Goal: Task Accomplishment & Management: Manage account settings

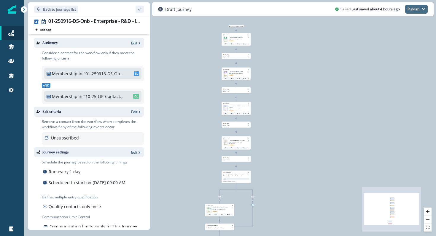
click at [414, 11] on button "Publish" at bounding box center [416, 9] width 23 height 9
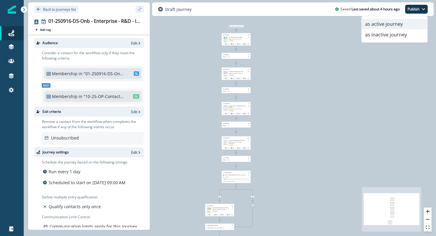
click at [409, 20] on button "as active journey" at bounding box center [394, 24] width 66 height 11
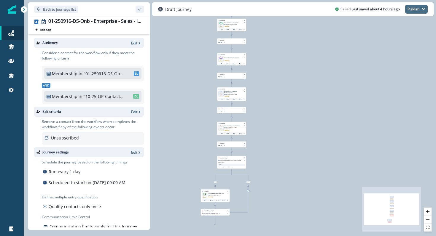
click at [412, 8] on button "Publish" at bounding box center [416, 9] width 23 height 9
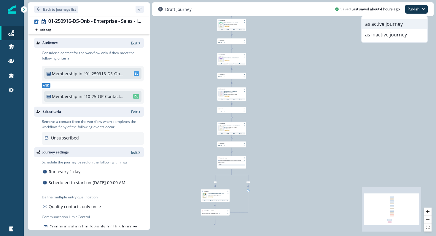
click at [406, 23] on button "as active journey" at bounding box center [394, 24] width 66 height 11
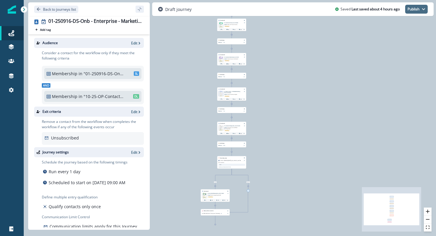
click at [420, 11] on button "Publish" at bounding box center [416, 9] width 23 height 9
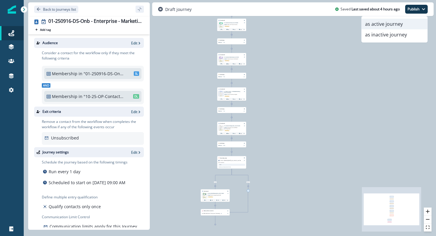
click at [401, 25] on button "as active journey" at bounding box center [394, 24] width 66 height 11
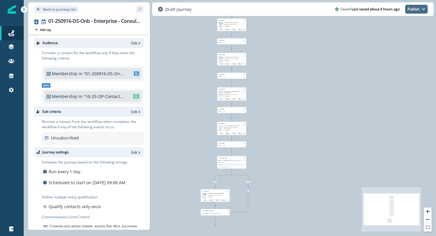
click at [408, 13] on button "Publish" at bounding box center [416, 9] width 23 height 9
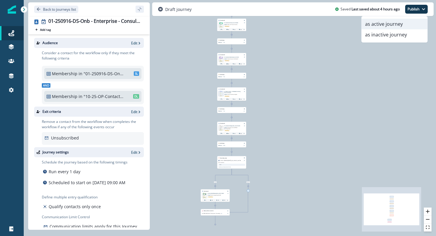
click at [397, 27] on button "as active journey" at bounding box center [394, 24] width 66 height 11
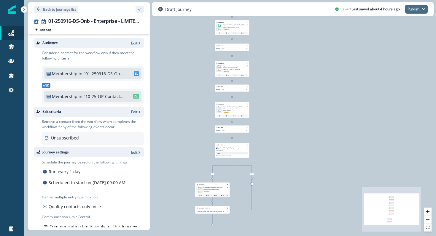
click at [423, 10] on icon "button" at bounding box center [423, 9] width 3 height 2
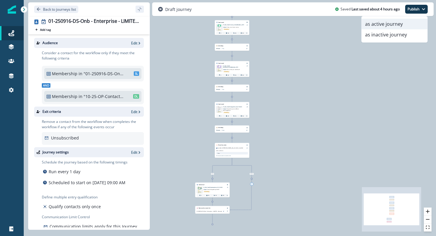
click at [390, 28] on button "as active journey" at bounding box center [394, 24] width 66 height 11
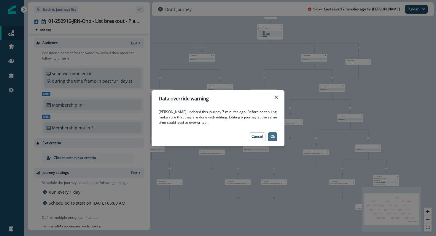
click at [273, 137] on p "Ok" at bounding box center [272, 137] width 4 height 4
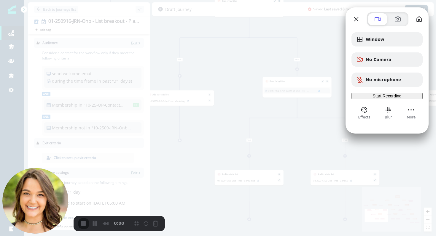
click at [372, 98] on span "Start Recording" at bounding box center [386, 96] width 29 height 5
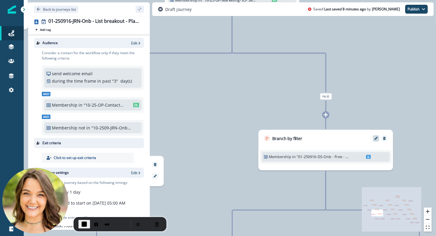
click at [375, 139] on icon "Edit" at bounding box center [375, 138] width 3 height 3
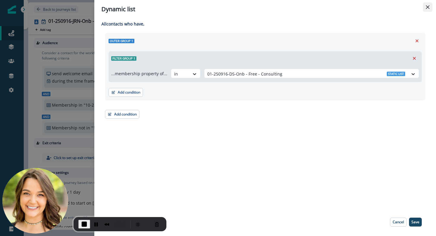
click at [429, 9] on button "Close" at bounding box center [427, 6] width 9 height 9
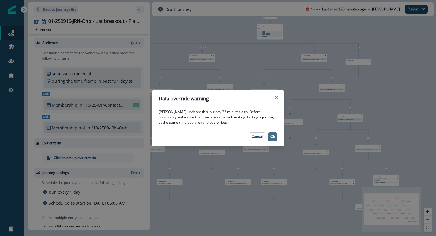
click at [269, 137] on button "Ok" at bounding box center [272, 137] width 9 height 9
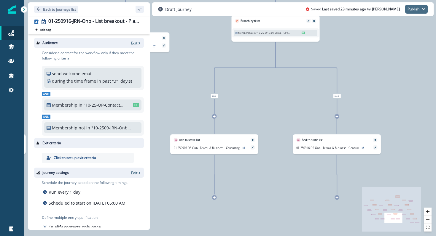
click at [418, 10] on button "Publish" at bounding box center [416, 9] width 23 height 9
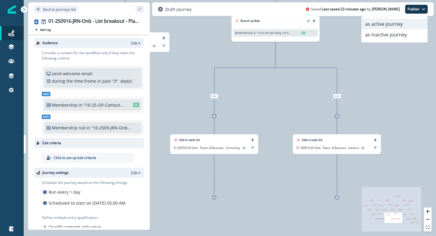
click at [408, 21] on button "as active journey" at bounding box center [394, 24] width 66 height 11
